Goal: Transaction & Acquisition: Purchase product/service

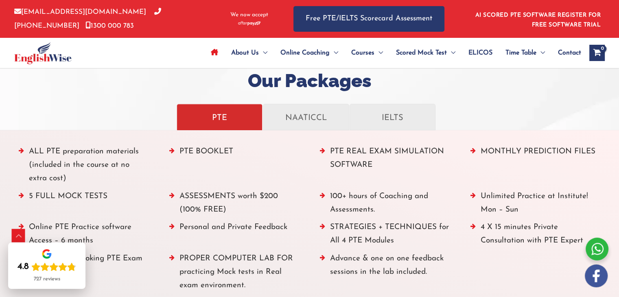
scroll to position [898, 0]
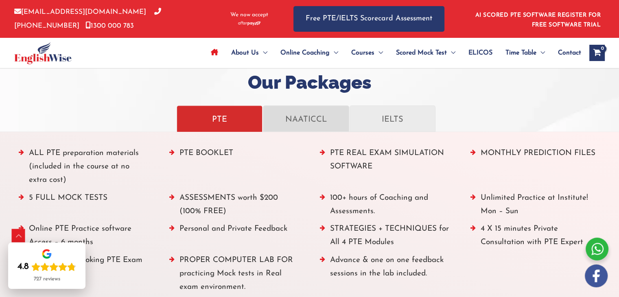
click at [309, 119] on p "NAATICCL" at bounding box center [306, 119] width 69 height 14
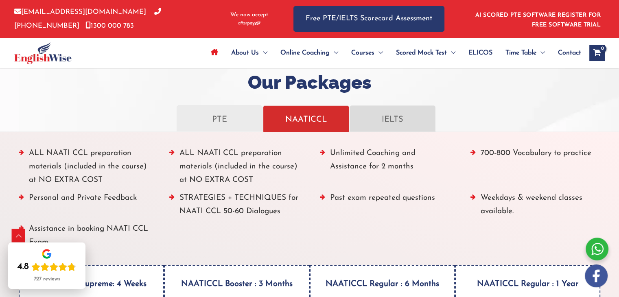
click at [398, 121] on p "IELTS" at bounding box center [392, 119] width 69 height 14
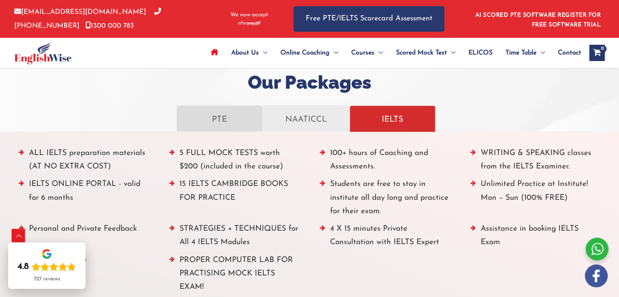
click at [207, 121] on p "PTE" at bounding box center [219, 119] width 69 height 14
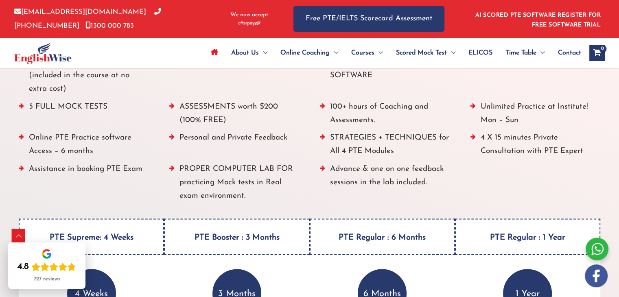
scroll to position [1096, 0]
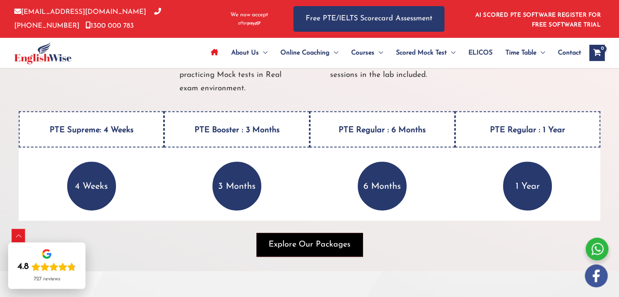
click at [307, 246] on span "Explore Our Packages" at bounding box center [310, 244] width 82 height 11
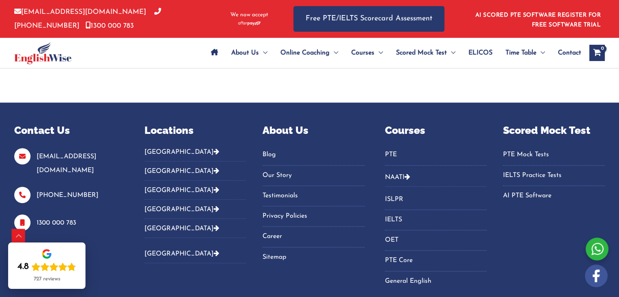
scroll to position [631, 0]
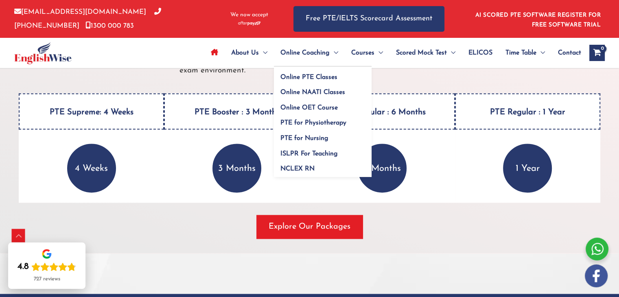
scroll to position [1048, 0]
